Goal: Entertainment & Leisure: Consume media (video, audio)

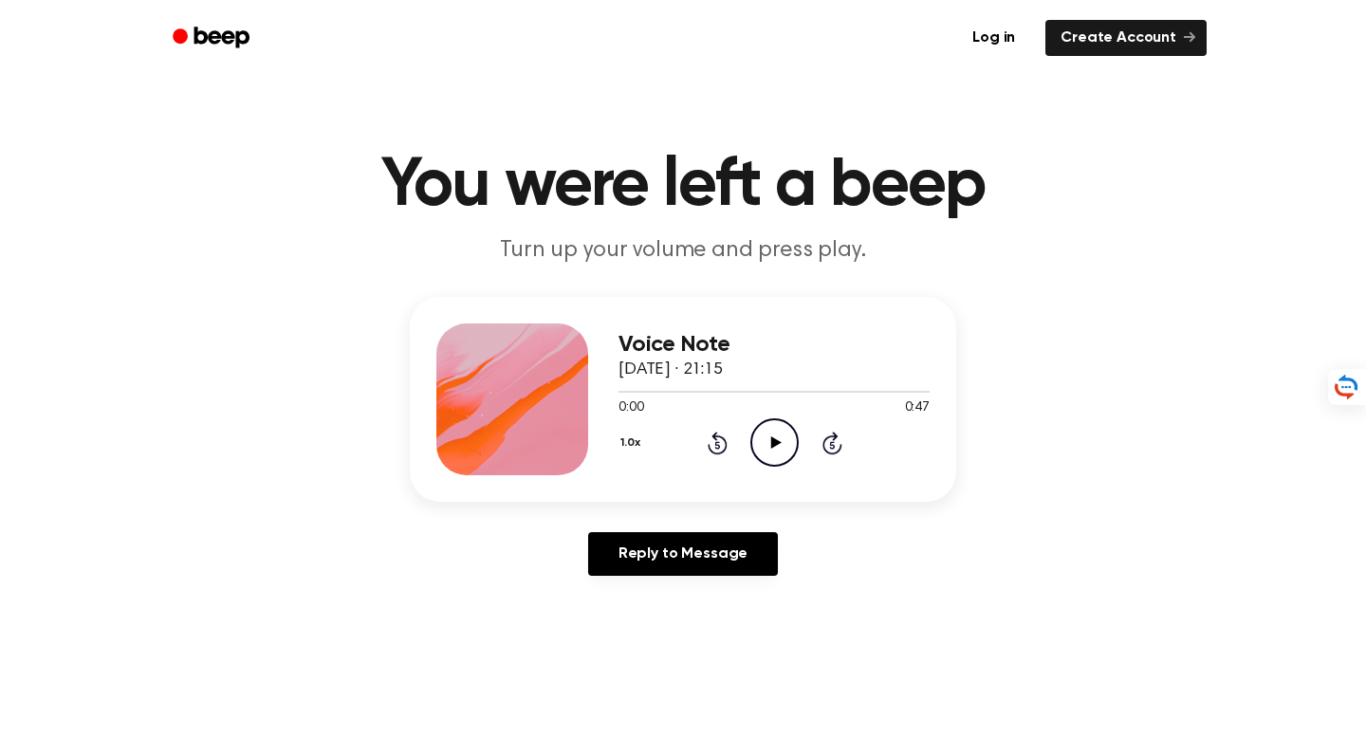
click at [780, 451] on icon "Play Audio" at bounding box center [775, 442] width 48 height 48
click at [786, 455] on icon "Play Audio" at bounding box center [775, 442] width 48 height 48
click at [780, 450] on icon "Pause Audio" at bounding box center [775, 442] width 48 height 48
click at [755, 450] on icon "Play Audio" at bounding box center [775, 442] width 48 height 48
click at [768, 449] on icon "Play Audio" at bounding box center [775, 442] width 48 height 48
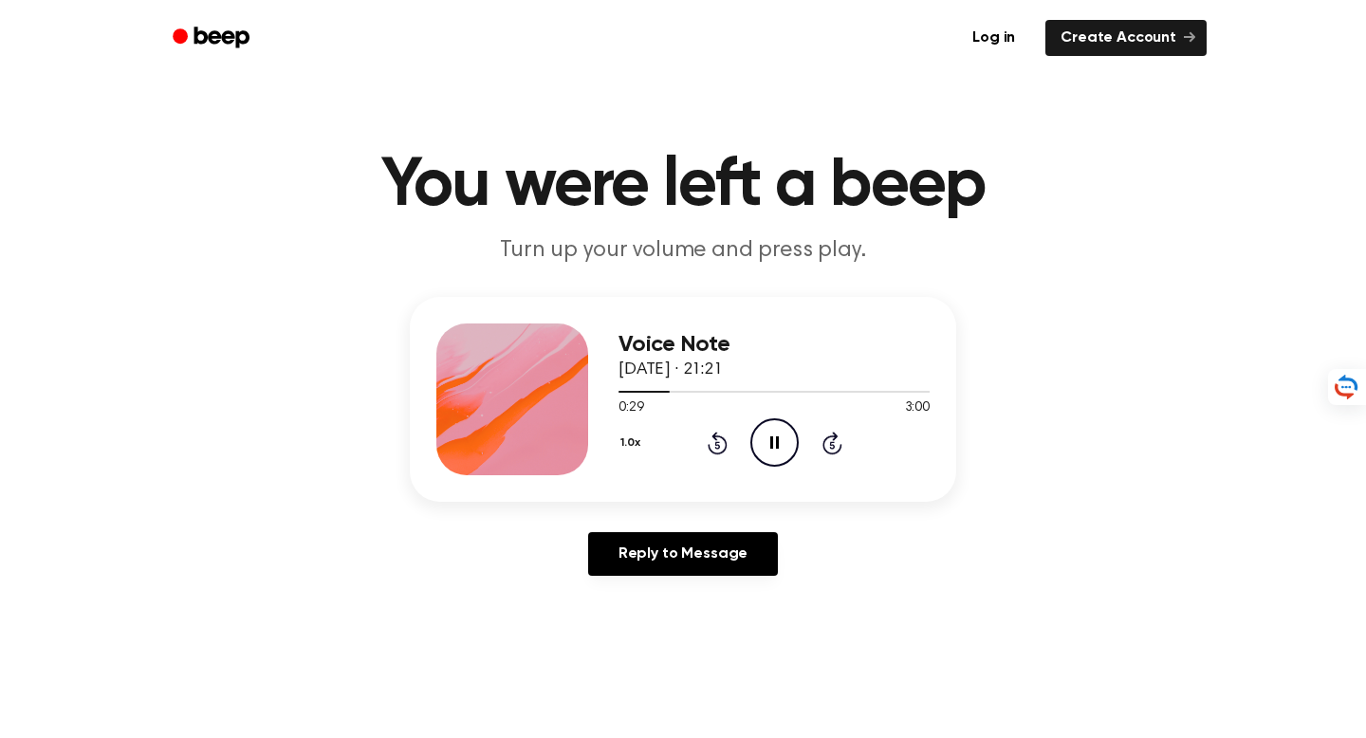
click at [776, 440] on icon at bounding box center [774, 442] width 9 height 12
click at [785, 446] on icon "Play Audio" at bounding box center [775, 442] width 48 height 48
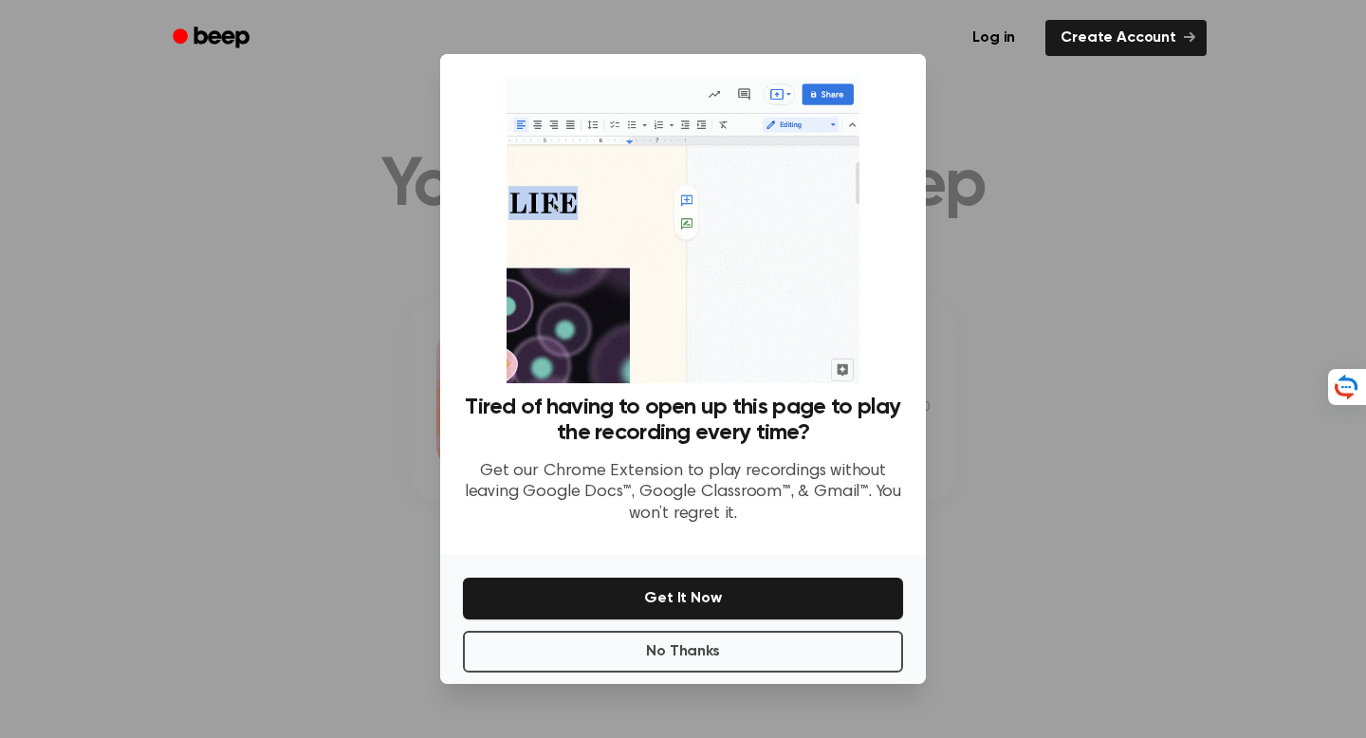
click at [738, 629] on div "No Thanks Get It Now" at bounding box center [683, 619] width 486 height 129
click at [733, 659] on button "No Thanks" at bounding box center [683, 652] width 440 height 42
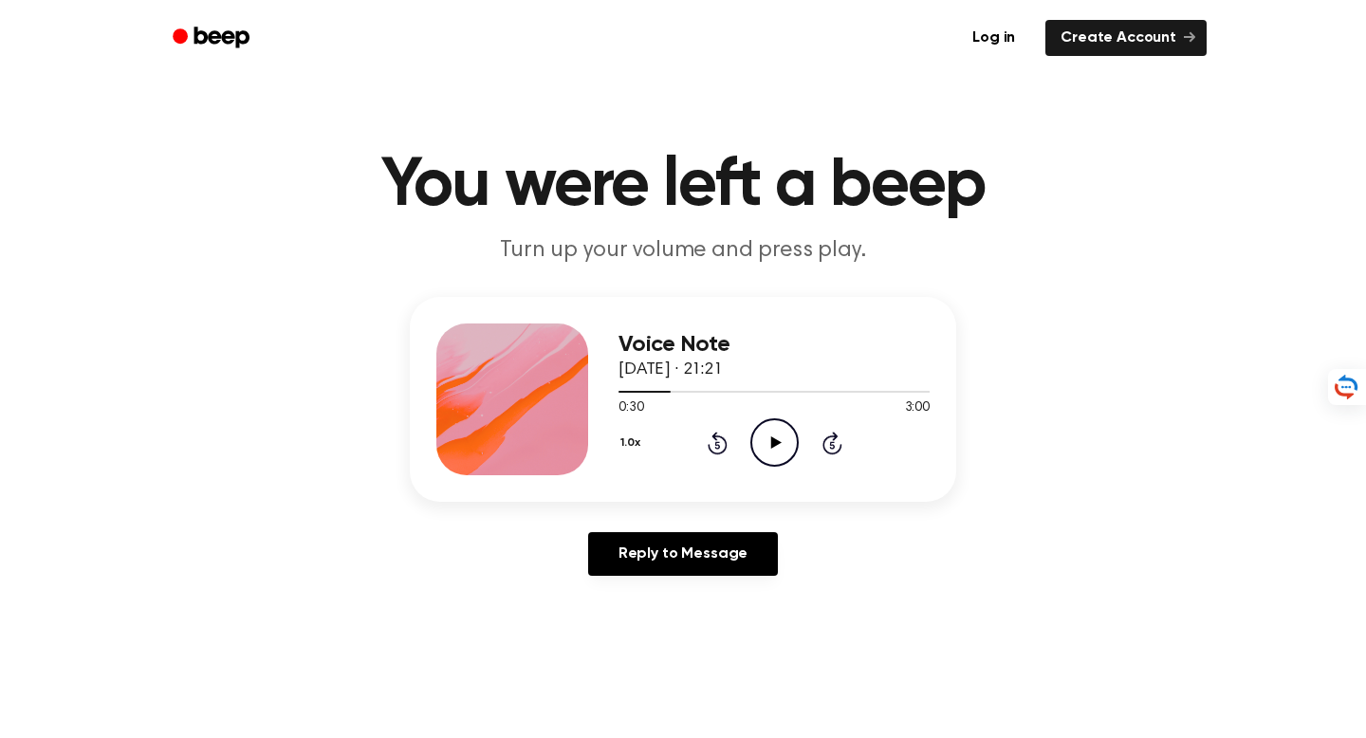
click at [782, 450] on icon "Play Audio" at bounding box center [775, 442] width 48 height 48
click at [778, 436] on icon "Play Audio" at bounding box center [775, 442] width 48 height 48
